Goal: Use online tool/utility: Use online tool/utility

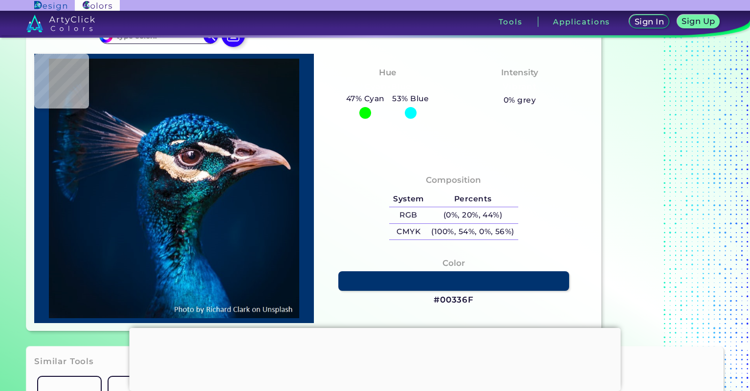
scroll to position [100, 0]
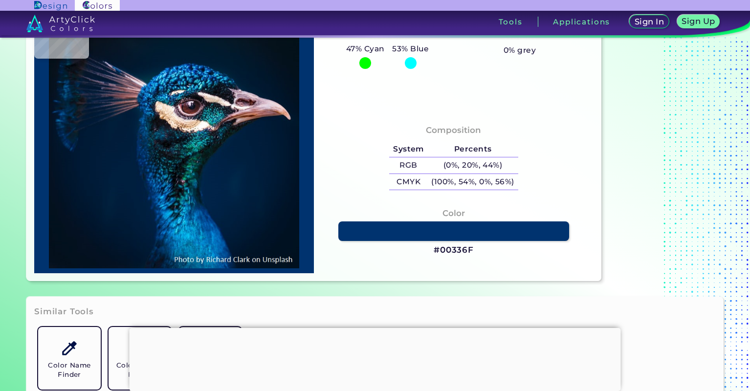
type input "#000000"
type input "#00192b"
type input "#00192B"
type input "#031a2b"
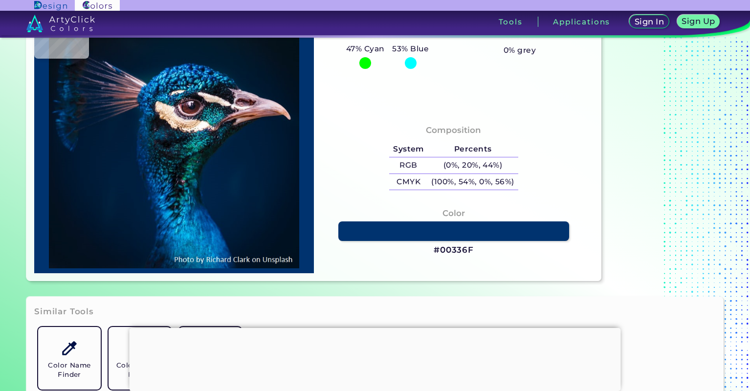
type input "#031A2B"
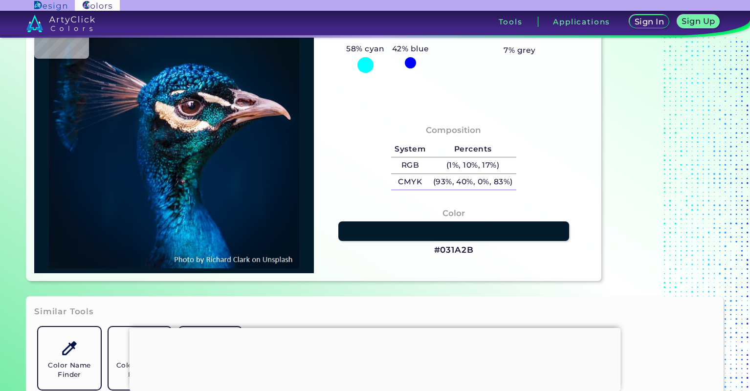
type input "#001a2d"
type input "#001A2D"
type input "#001b2f"
type input "#001B2F"
type input "#041d33"
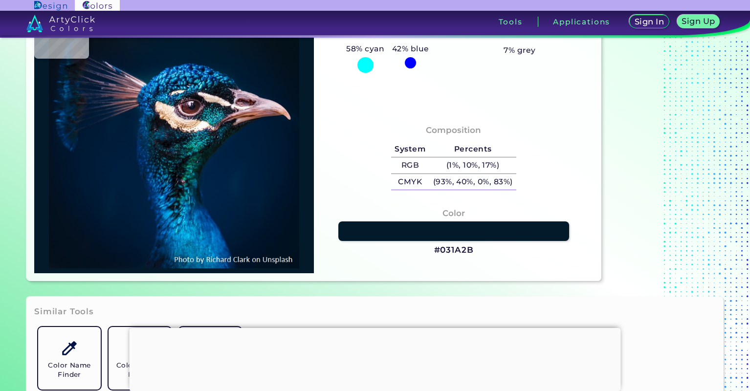
type input "#041D33"
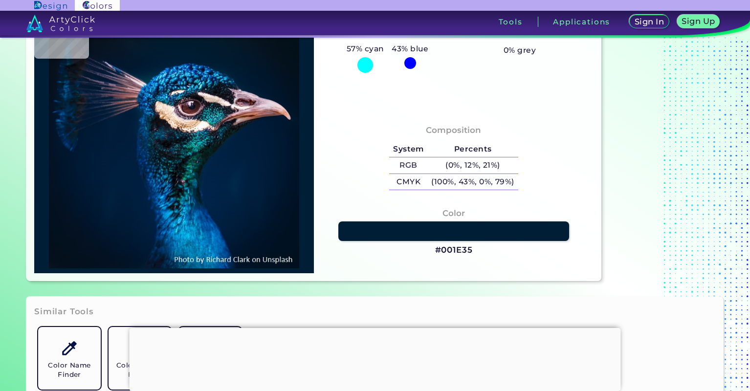
type input "#001e35"
type input "#001E35"
type input "#001f35"
type input "#001F35"
type input "#001e35"
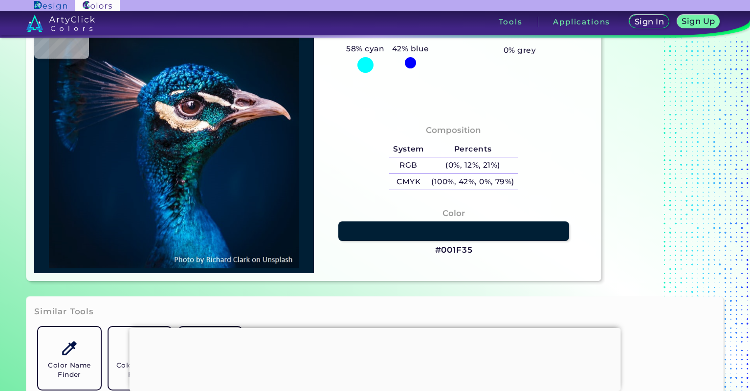
type input "#001E35"
type input "#001e34"
type input "#001E34"
type input "#021e34"
type input "#021E34"
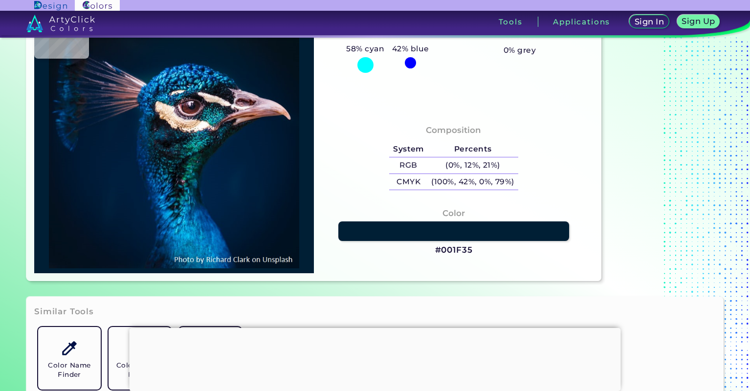
type input "#001e35"
type input "#001E35"
type input "#031d33"
type input "#031D33"
type input "#001c31"
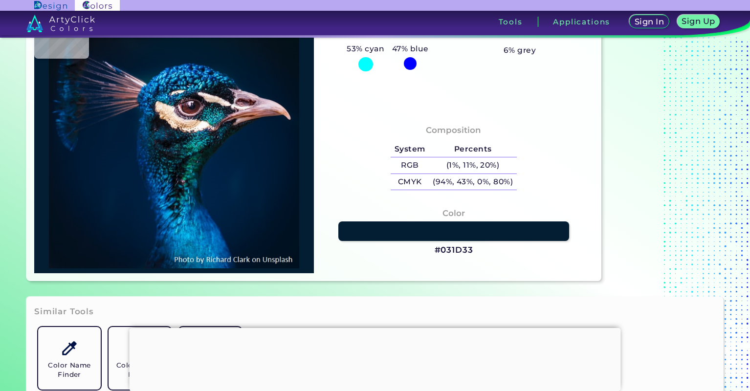
type input "#001C31"
type input "#021b31"
type input "#021B31"
type input "#001c32"
type input "#001C32"
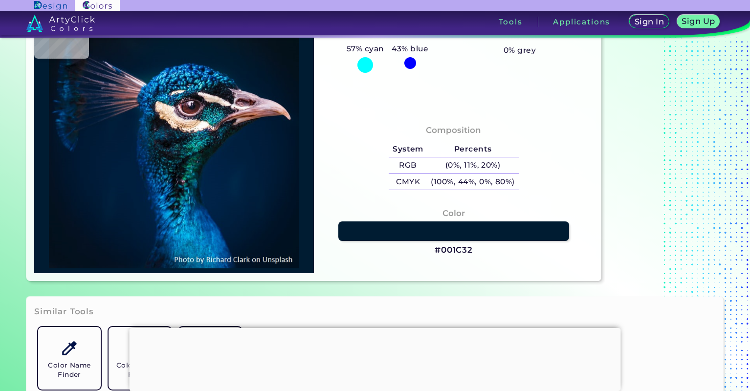
type input "#001b30"
type input "#001B30"
type input "#001b31"
type input "#001B31"
type input "#031b31"
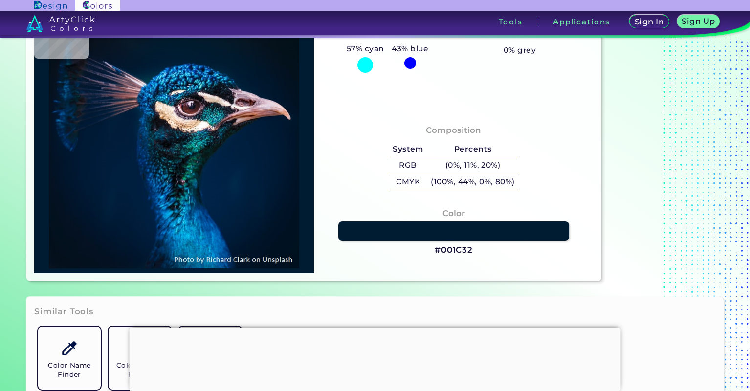
type input "#031B31"
type input "#011a30"
type input "#011A30"
type input "#031b31"
type input "#031B31"
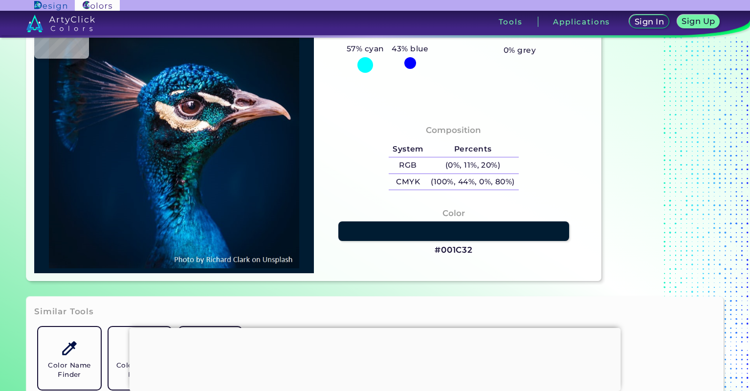
type input "#011a30"
type input "#011A30"
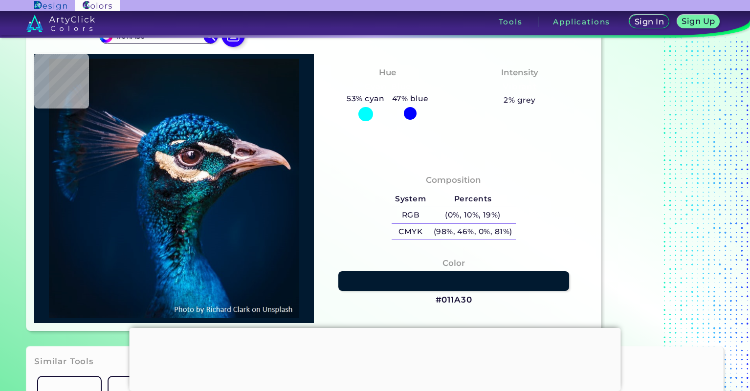
scroll to position [0, 0]
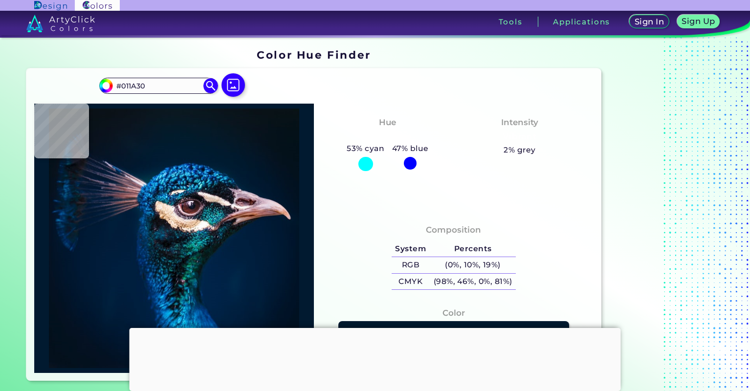
type input "#0a1822"
type input "#0A1822"
type input "#0c1924"
type input "#0C1924"
type input "#0c1a26"
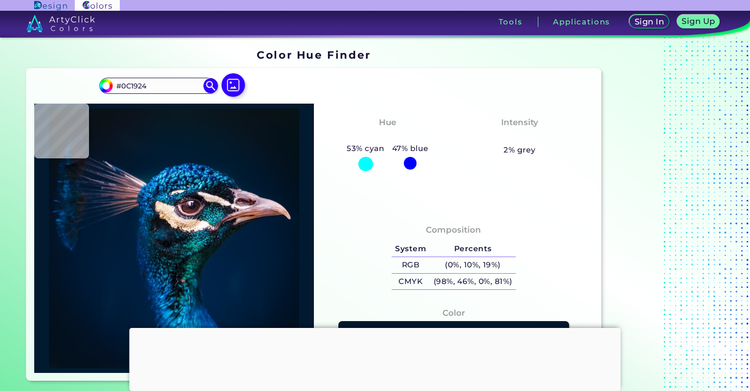
type input "#0C1A26"
type input "#0e1c28"
type input "#0E1C28"
type input "#121f25"
type input "#121F25"
